Goal: Information Seeking & Learning: Stay updated

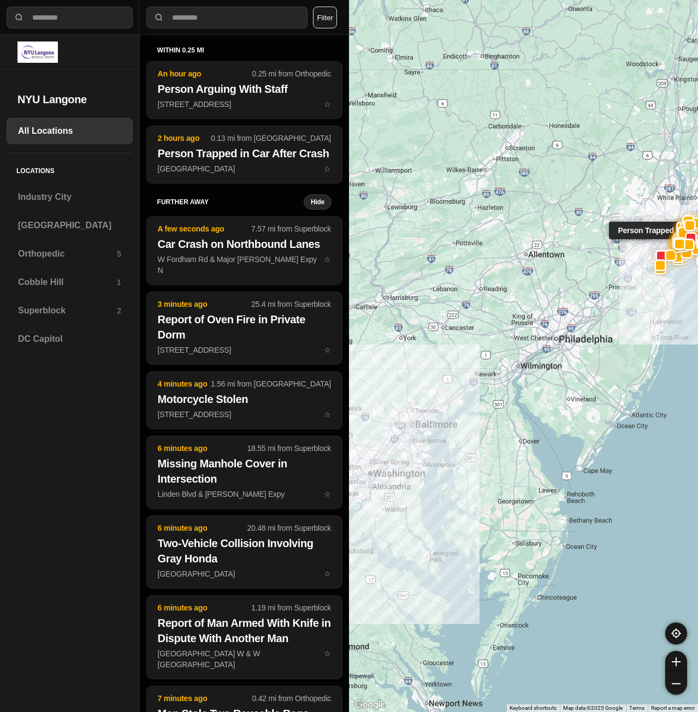
select select "*"
click at [33, 312] on h3 "Superblock" at bounding box center [67, 310] width 99 height 13
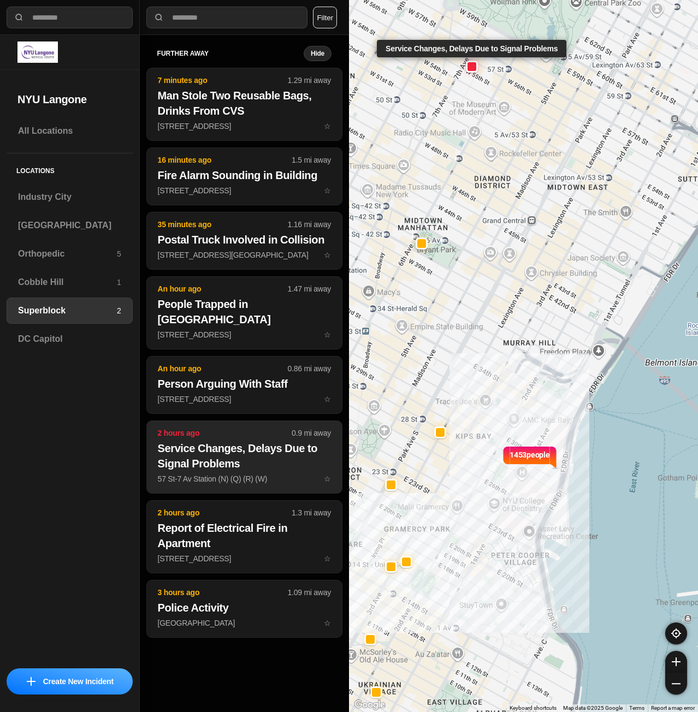
click at [245, 450] on h2 "Service Changes, Delays Due to Signal Problems" at bounding box center [244, 456] width 173 height 31
